Goal: Check status: Check status

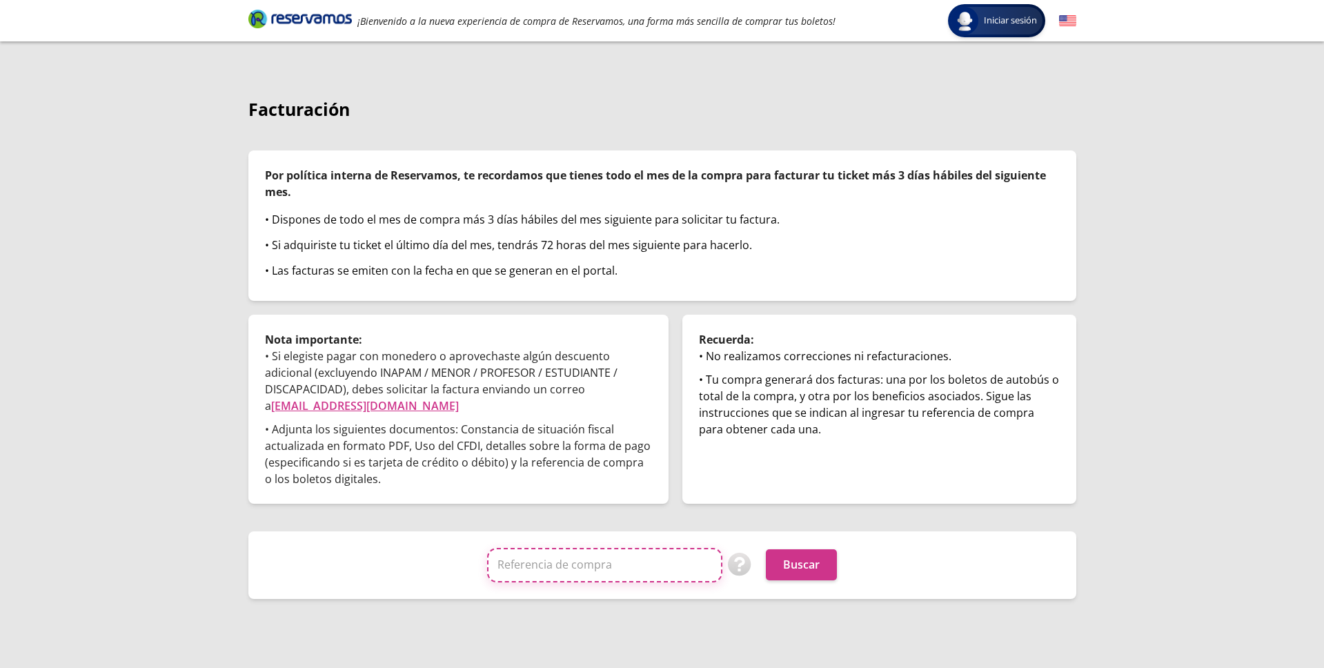
click at [534, 565] on input "Referencia de compra" at bounding box center [604, 565] width 235 height 35
paste input "383983863RB168"
type input "383983863RB168"
click at [785, 565] on button "Buscar" at bounding box center [801, 564] width 71 height 31
click at [611, 565] on input "383983863RB168" at bounding box center [604, 565] width 235 height 35
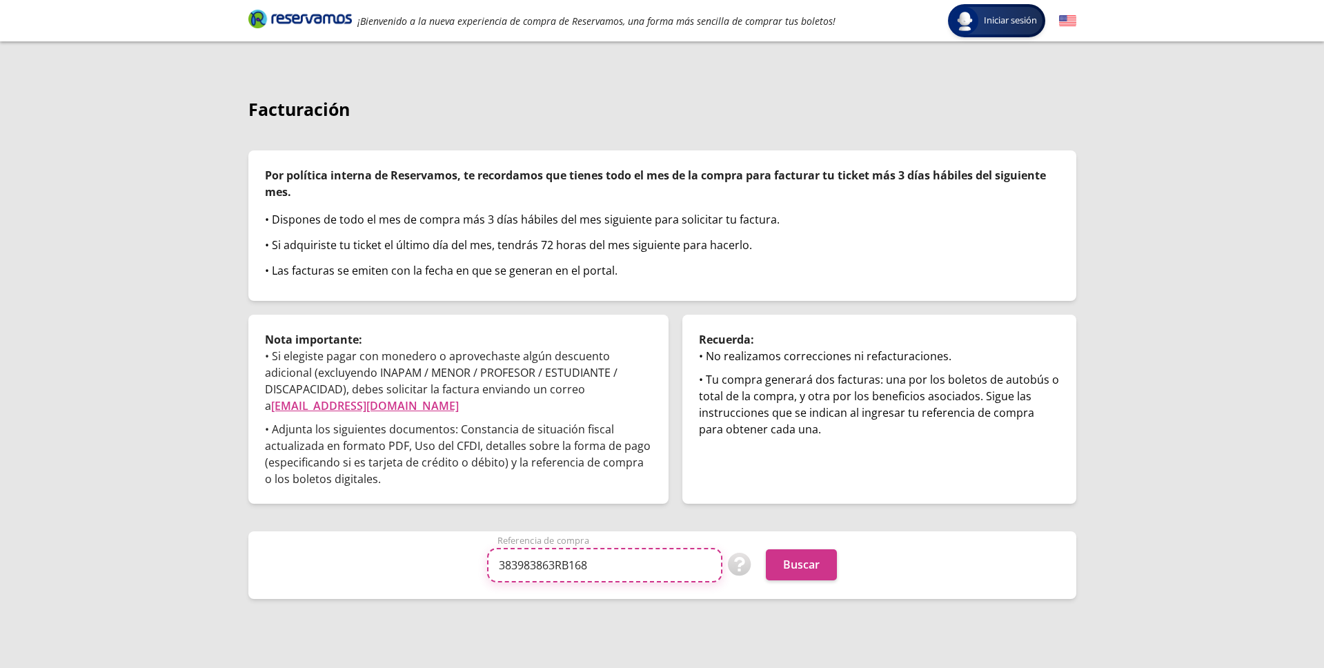
click at [611, 565] on input "383983863RB168" at bounding box center [604, 565] width 235 height 35
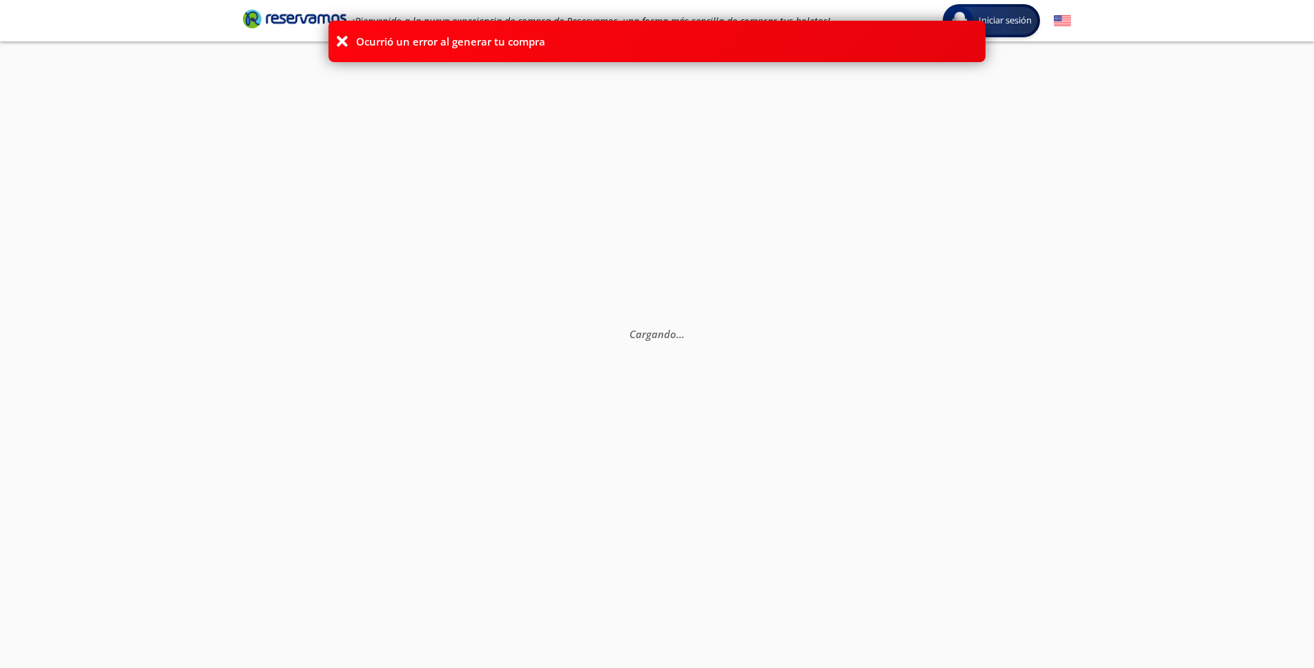
click at [331, 39] on div "Ocurrió un error al generar tu compra" at bounding box center [656, 41] width 657 height 41
click at [337, 40] on icon at bounding box center [342, 42] width 14 height 14
click at [339, 43] on icon at bounding box center [342, 42] width 14 height 14
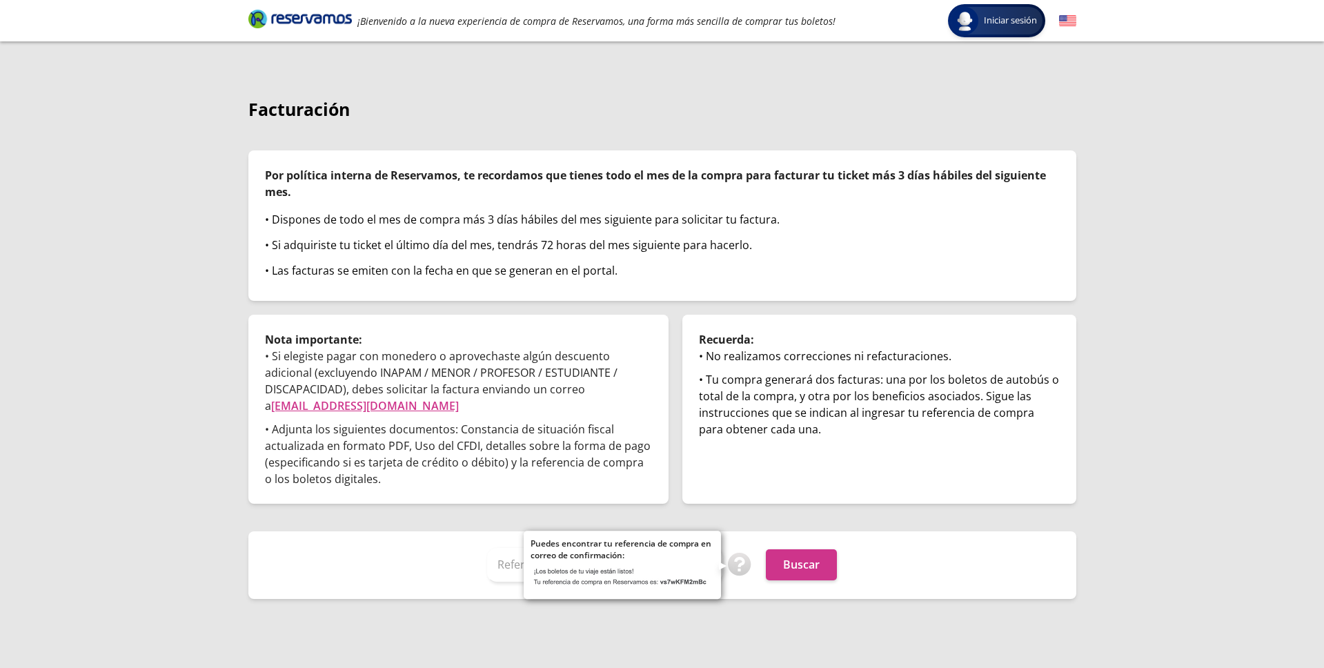
click at [737, 569] on img at bounding box center [740, 565] width 24 height 24
click at [703, 581] on img at bounding box center [623, 576] width 184 height 31
click at [703, 582] on img at bounding box center [623, 576] width 184 height 31
click at [700, 583] on img at bounding box center [623, 576] width 184 height 31
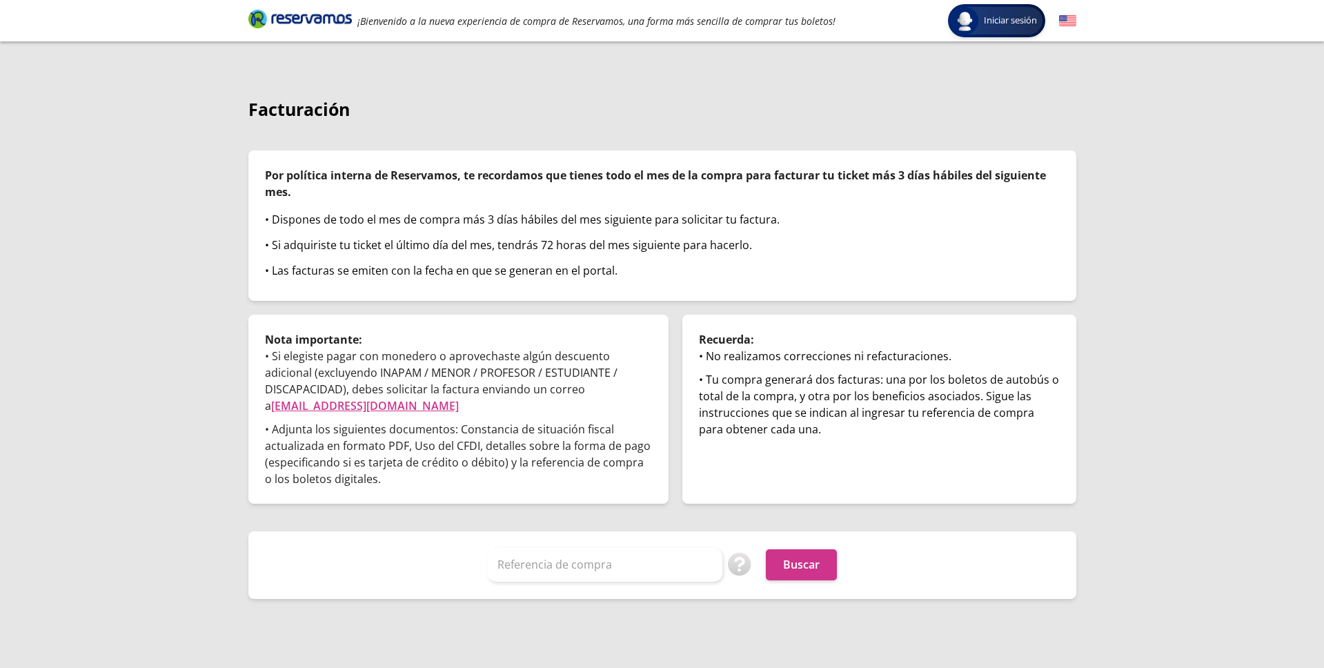
click at [567, 629] on div "Facturación Por política interna de Reservamos, te recordamos que tienes todo e…" at bounding box center [663, 369] width 842 height 544
click at [559, 573] on input "Referencia de compra" at bounding box center [604, 565] width 235 height 35
click at [581, 567] on input "Referencia de compra" at bounding box center [604, 565] width 235 height 35
paste input "93785828"
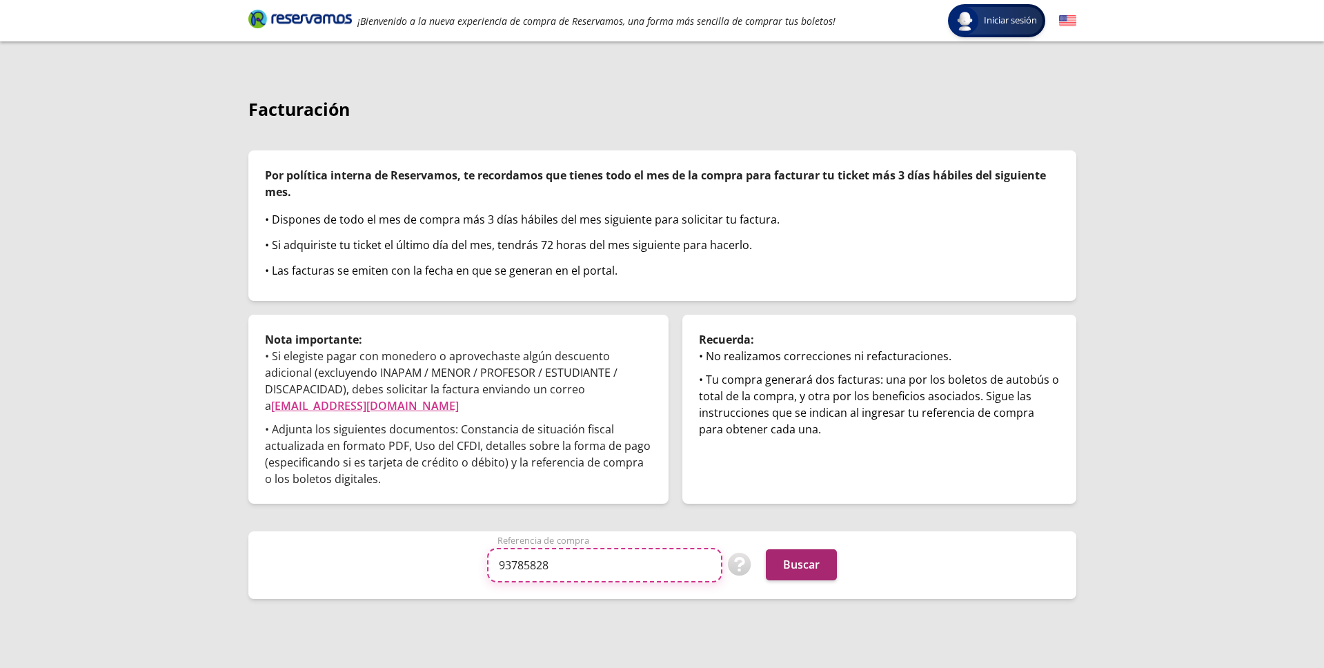
type input "93785828"
click at [805, 578] on button "Buscar" at bounding box center [801, 564] width 71 height 31
